Goal: Navigation & Orientation: Find specific page/section

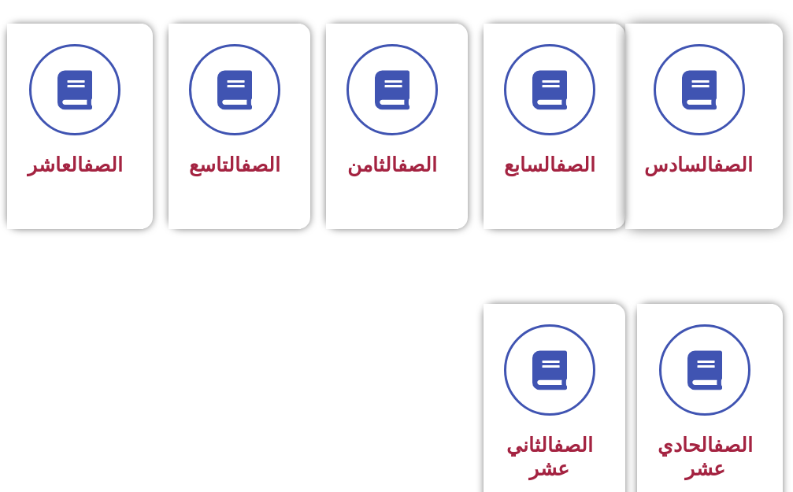
scroll to position [787, 0]
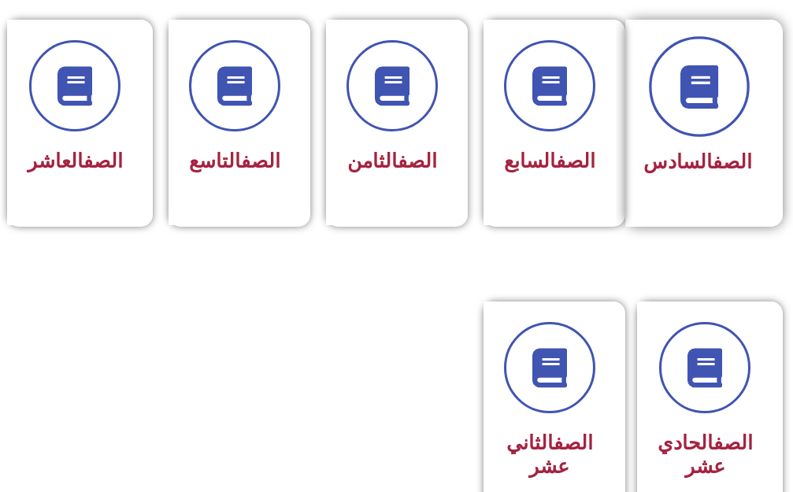
drag, startPoint x: 711, startPoint y: 52, endPoint x: 711, endPoint y: 63, distance: 11.0
click at [711, 63] on span at bounding box center [699, 86] width 101 height 101
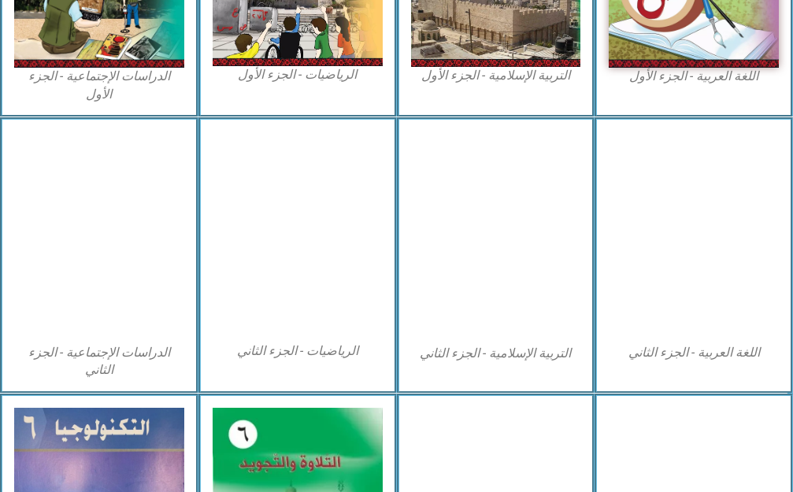
scroll to position [911, 0]
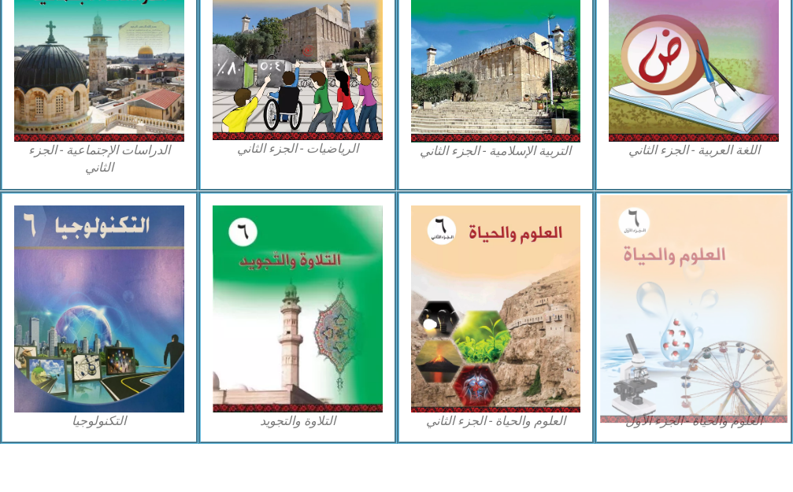
click at [700, 261] on img at bounding box center [693, 308] width 187 height 228
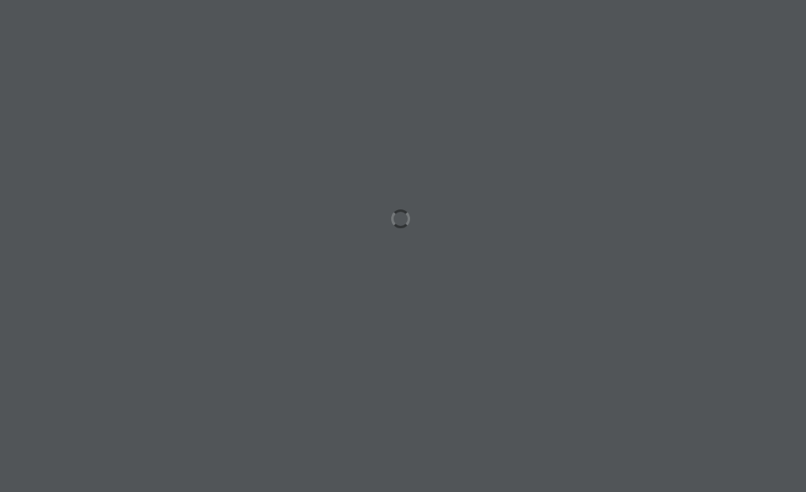
scroll to position [0, 49]
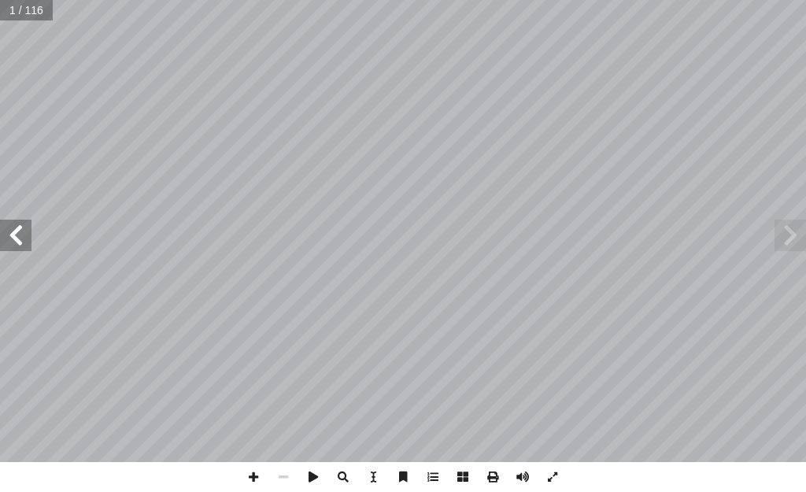
click at [13, 235] on span at bounding box center [15, 235] width 31 height 31
click at [14, 235] on span at bounding box center [15, 235] width 31 height 31
click at [422, 0] on html "الصفحة الرئيسية الصف الأول الصف الثاني الصف الثالث الصف الرابع الصف الخامس الصف…" at bounding box center [403, 53] width 806 height 106
click at [13, 241] on span at bounding box center [15, 235] width 31 height 31
click at [782, 246] on span at bounding box center [789, 235] width 31 height 31
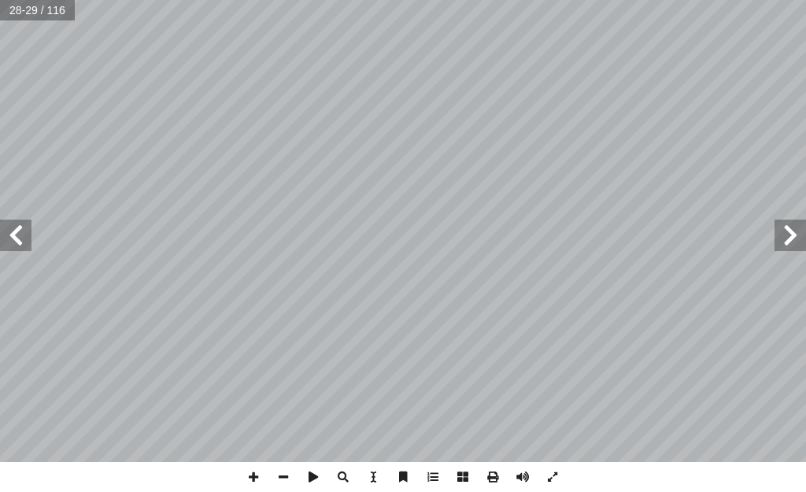
click at [178, 0] on html "الصفحة الرئيسية الصف الأول الصف الثاني الصف الثالث الصف الرابع الصف الخامس الصف…" at bounding box center [403, 53] width 806 height 106
click at [23, 229] on span at bounding box center [15, 235] width 31 height 31
